Goal: Transaction & Acquisition: Purchase product/service

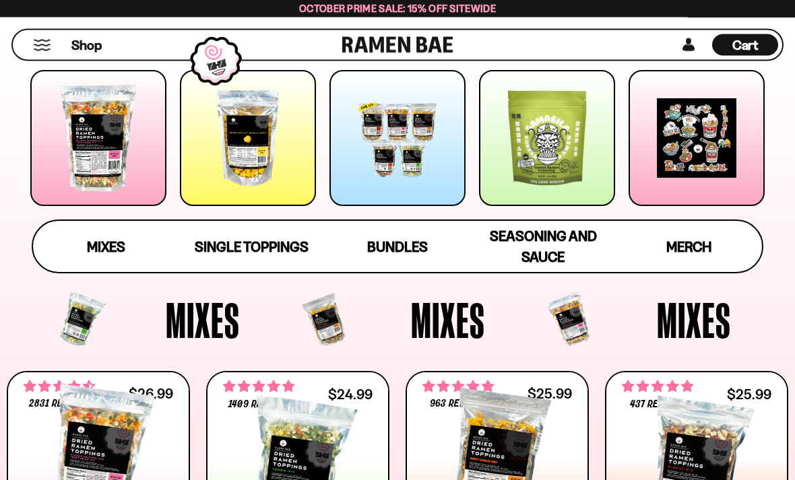
scroll to position [203, 0]
click at [204, 322] on span "Mixes" at bounding box center [203, 320] width 74 height 50
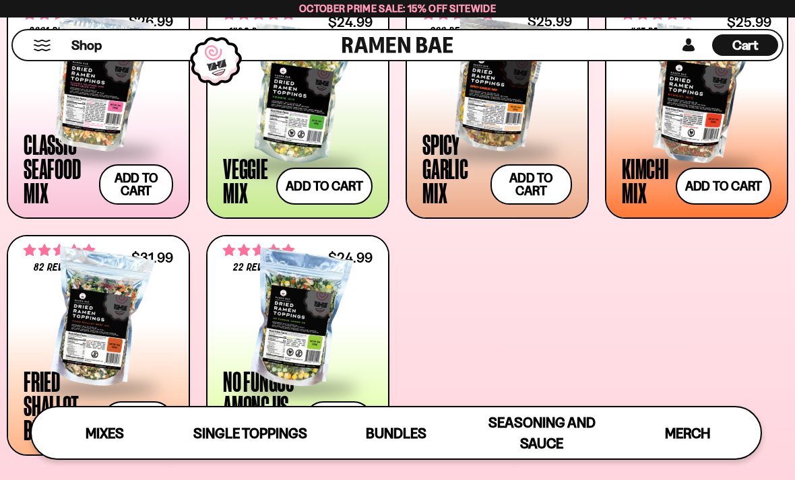
scroll to position [538, 0]
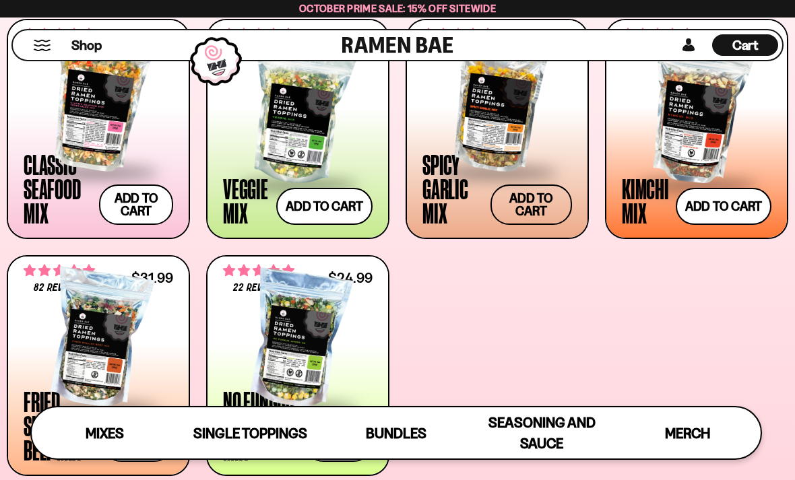
click at [517, 199] on button "Add to cart Add ― Regular price $25.99 Regular price Sale price $25.99 Unit pri…" at bounding box center [530, 205] width 81 height 40
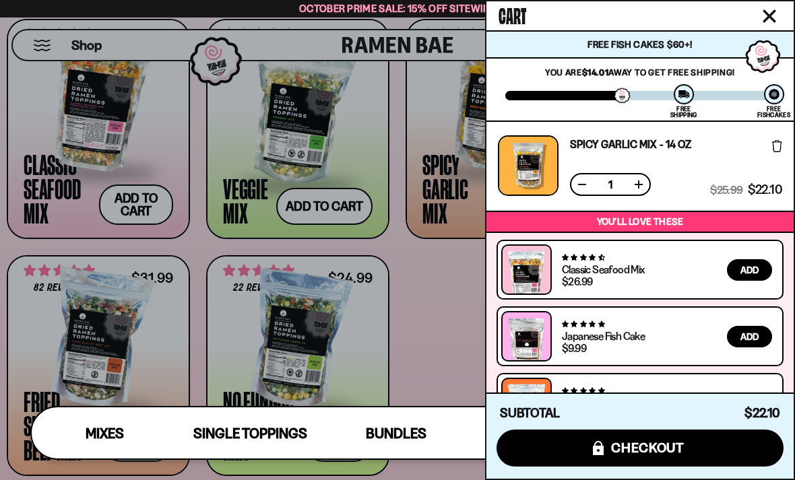
click at [122, 346] on div at bounding box center [397, 240] width 795 height 480
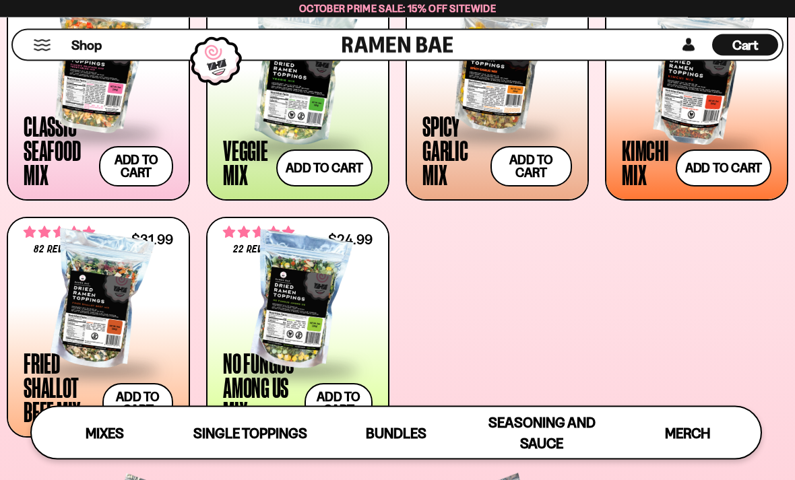
scroll to position [577, 0]
click at [139, 406] on button "Add to cart Add ― Regular price $31.99 Regular price Sale price $31.99 Unit pri…" at bounding box center [137, 403] width 71 height 40
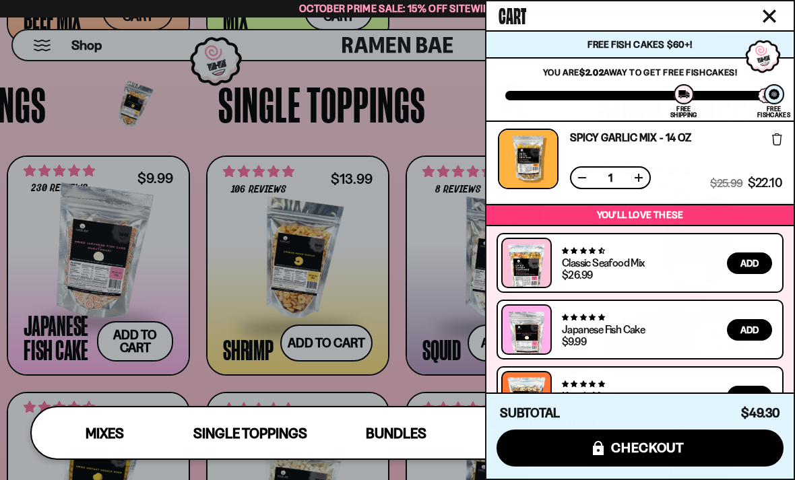
scroll to position [969, 0]
click at [765, 14] on icon "Close cart" at bounding box center [768, 15] width 13 height 13
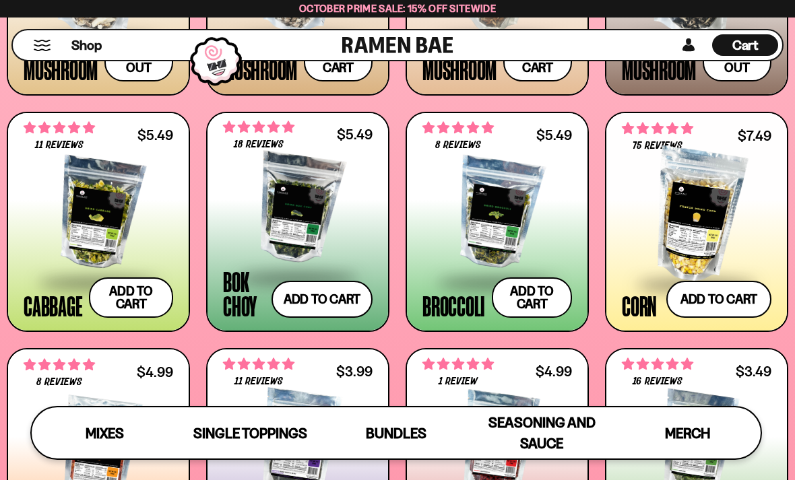
scroll to position [1719, 0]
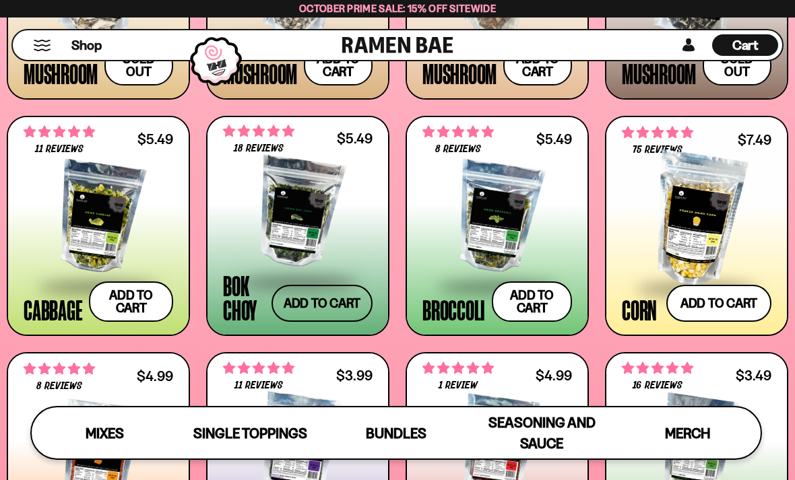
click at [313, 314] on button "Add to cart Add ― Regular price $5.49 Regular price Sale price $5.49 Unit price…" at bounding box center [321, 303] width 101 height 37
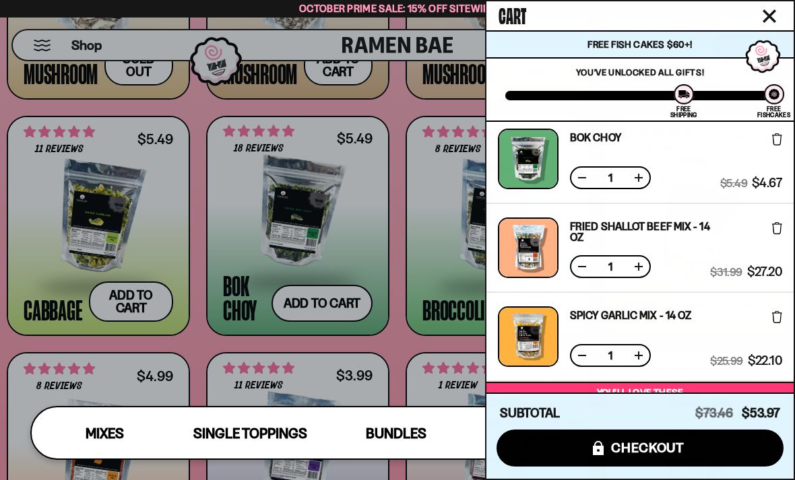
click at [387, 350] on div at bounding box center [397, 240] width 795 height 480
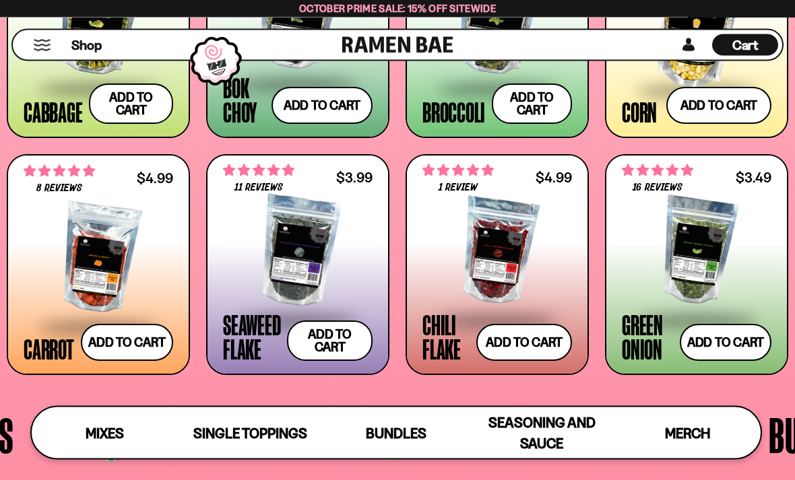
scroll to position [1917, 0]
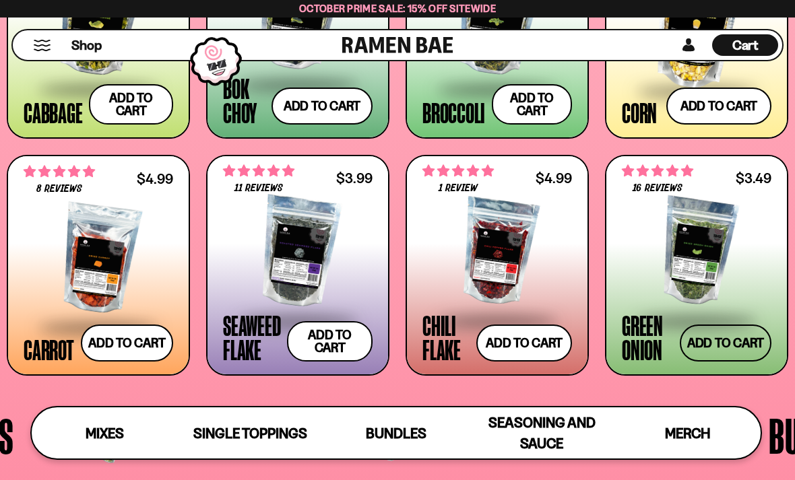
click at [731, 341] on button "Add to cart Add ― Regular price $3.49 Regular price Sale price $3.49 Unit price…" at bounding box center [726, 343] width 92 height 37
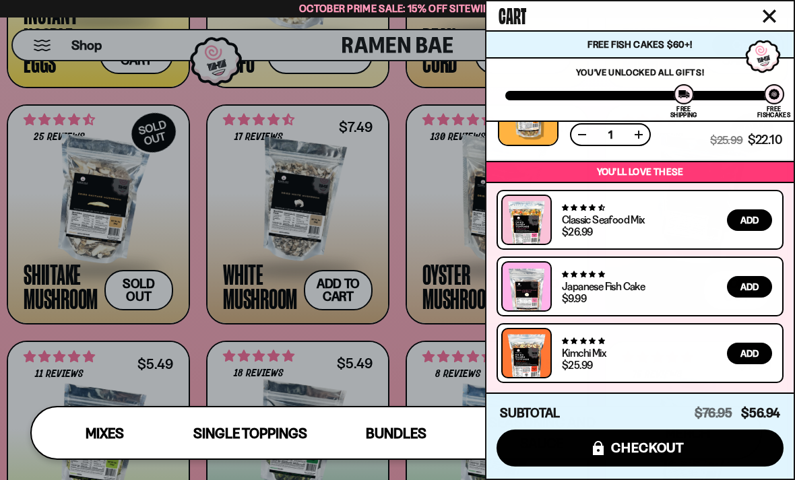
scroll to position [405, 0]
click at [680, 452] on span "checkout" at bounding box center [647, 447] width 73 height 15
